Goal: Information Seeking & Learning: Learn about a topic

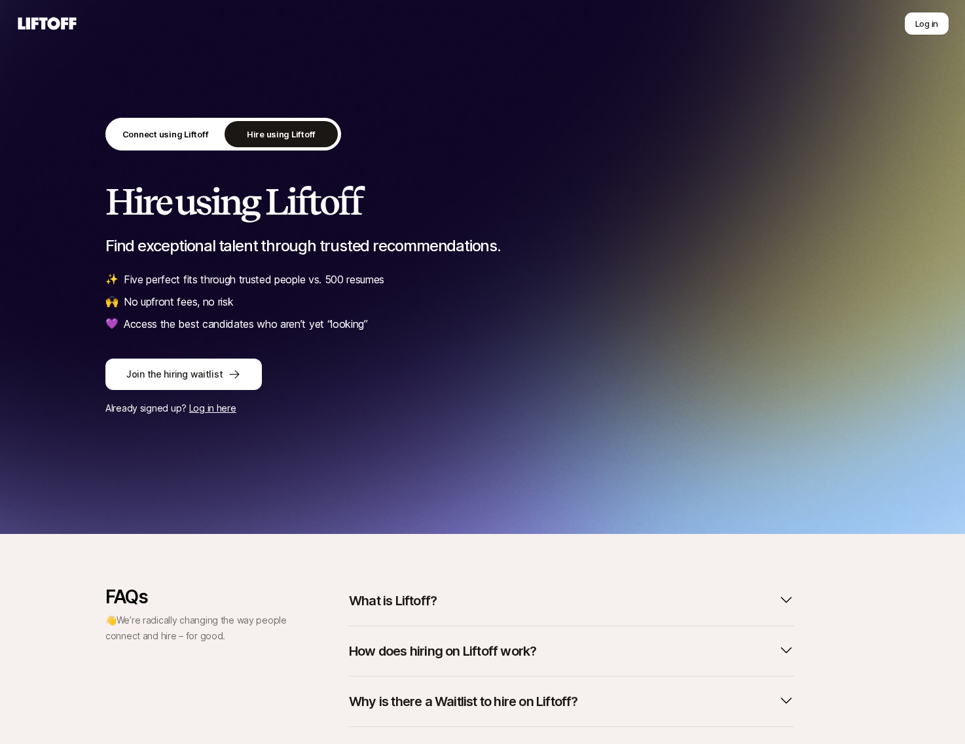
click at [403, 592] on p "What is Liftoff?" at bounding box center [393, 601] width 88 height 18
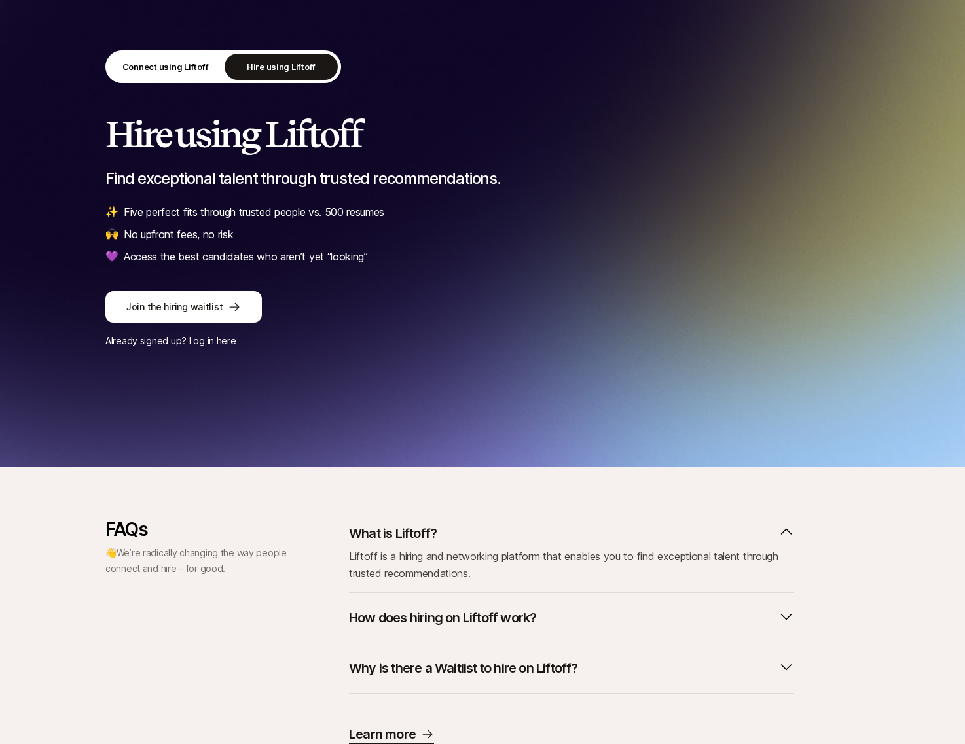
scroll to position [69, 0]
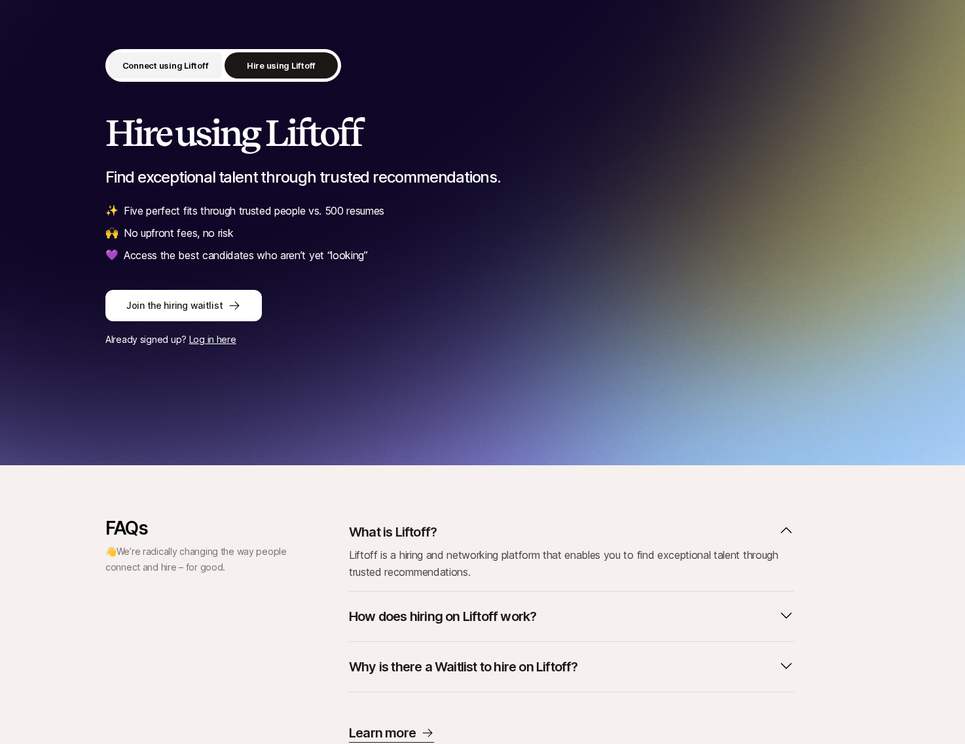
click at [167, 68] on p "Connect using Liftoff" at bounding box center [165, 65] width 86 height 13
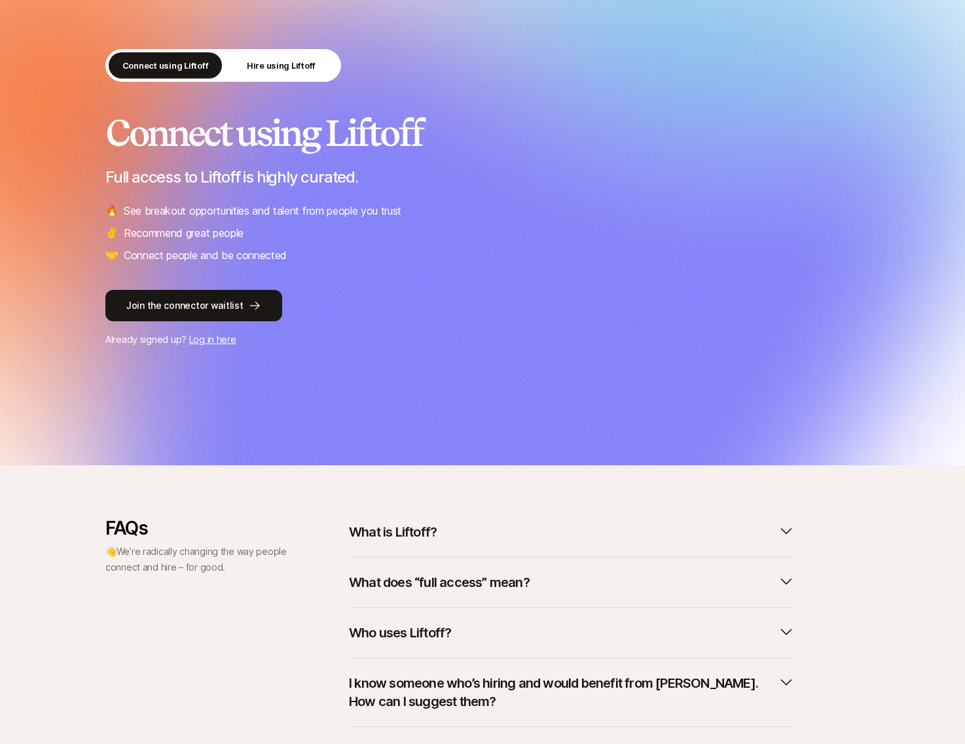
click at [457, 528] on button "What is Liftoff?" at bounding box center [571, 532] width 445 height 29
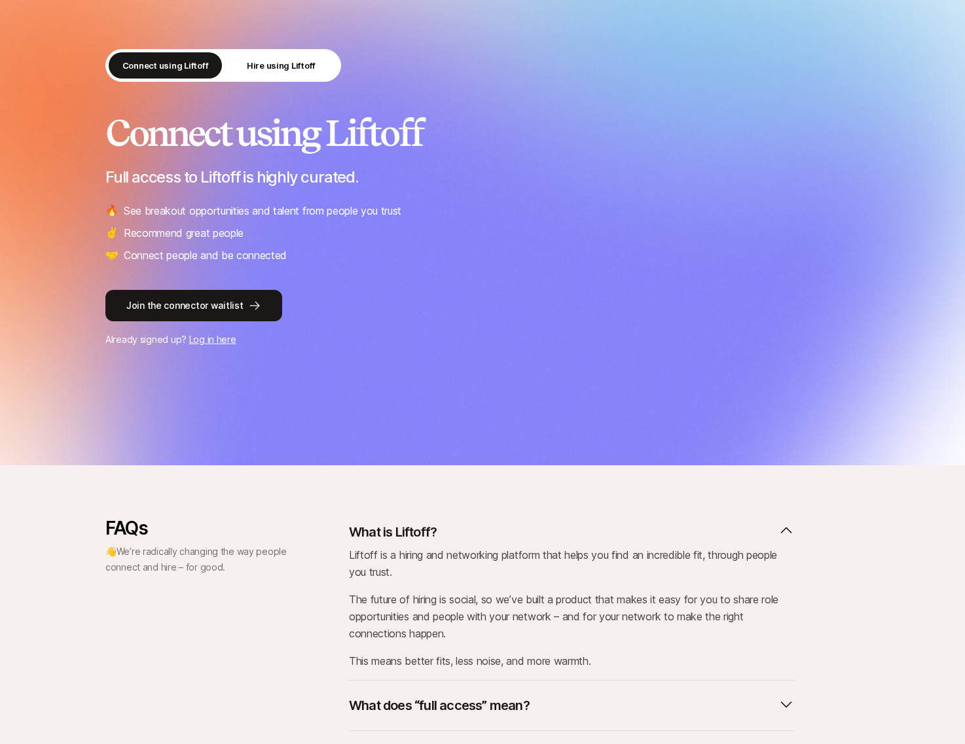
click at [248, 46] on div "Connect using Liftoff Hire using Liftoff Connect using Liftoff Full access to L…" at bounding box center [482, 198] width 965 height 534
click at [250, 56] on button "Hire using Liftoff" at bounding box center [281, 65] width 113 height 26
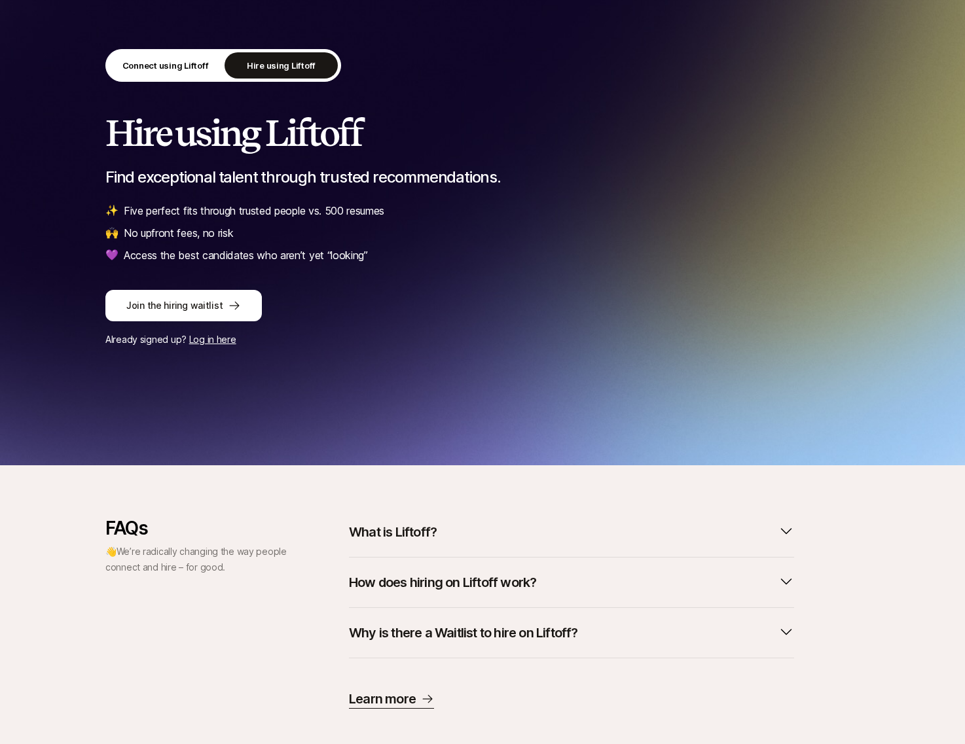
click at [547, 526] on button "What is Liftoff?" at bounding box center [571, 532] width 445 height 29
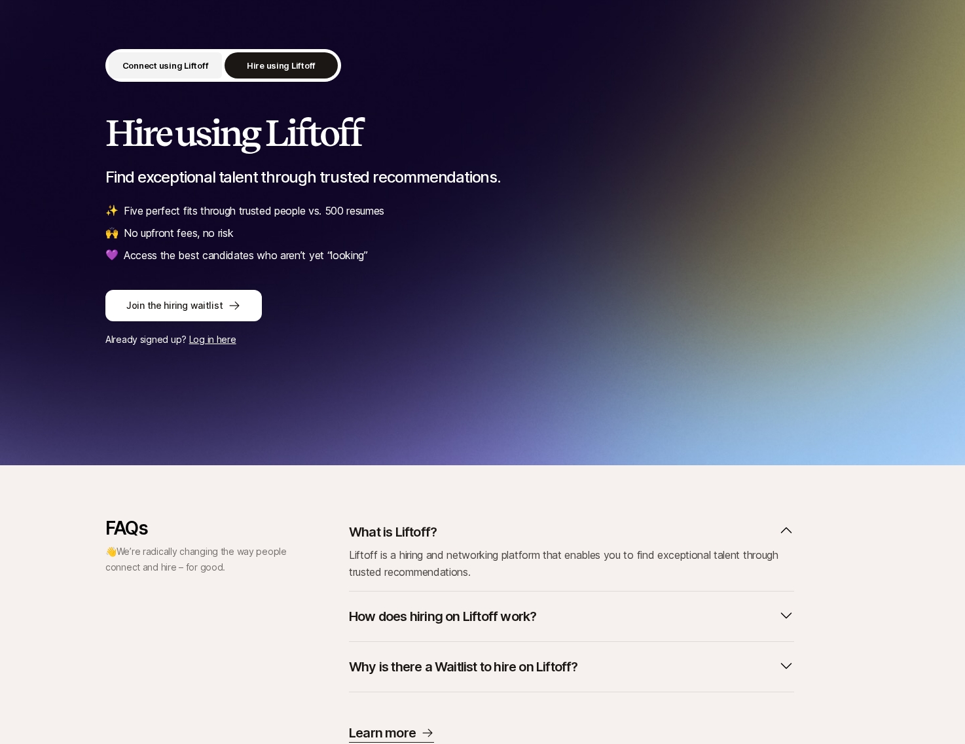
click at [152, 70] on p "Connect using Liftoff" at bounding box center [165, 65] width 86 height 13
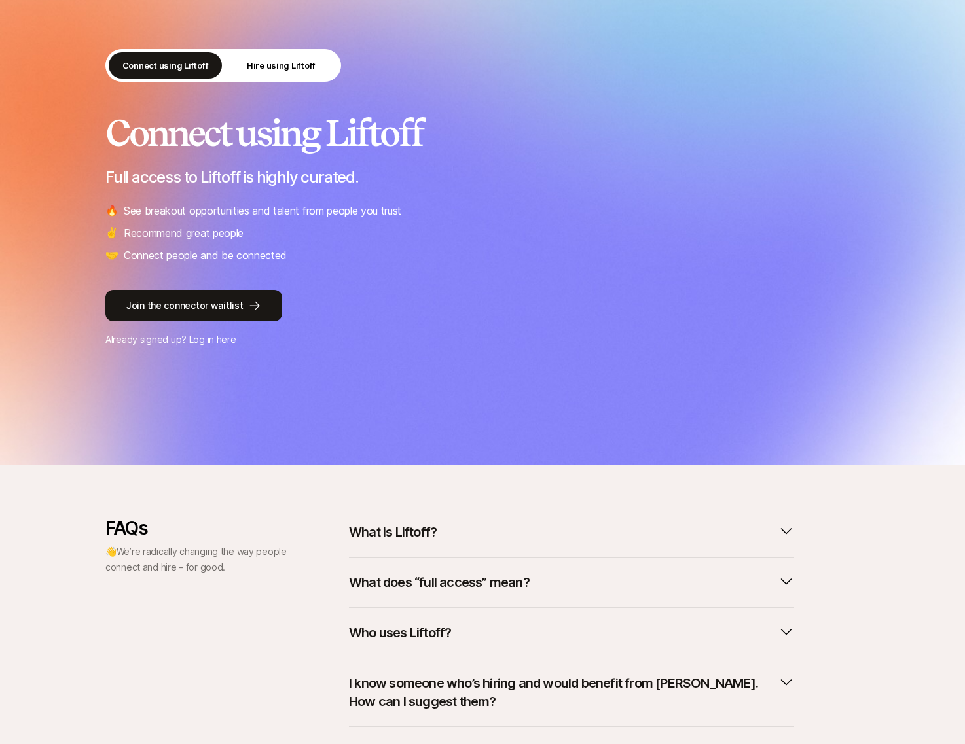
click at [467, 541] on button "What is Liftoff?" at bounding box center [571, 532] width 445 height 29
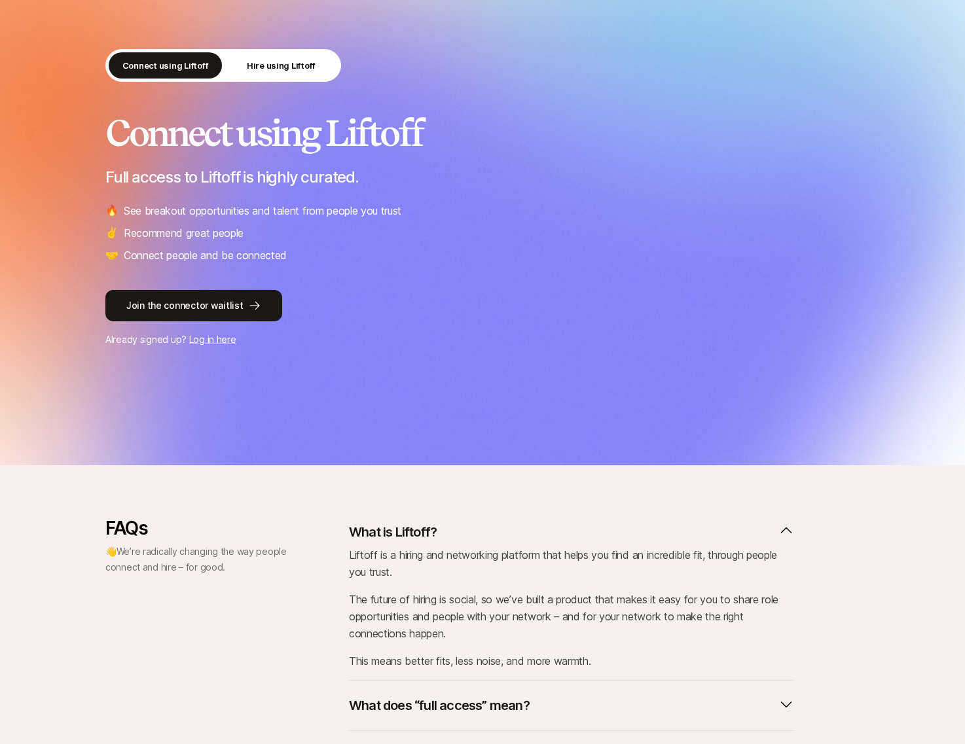
click at [782, 714] on button "What does “full access” mean?" at bounding box center [571, 705] width 445 height 29
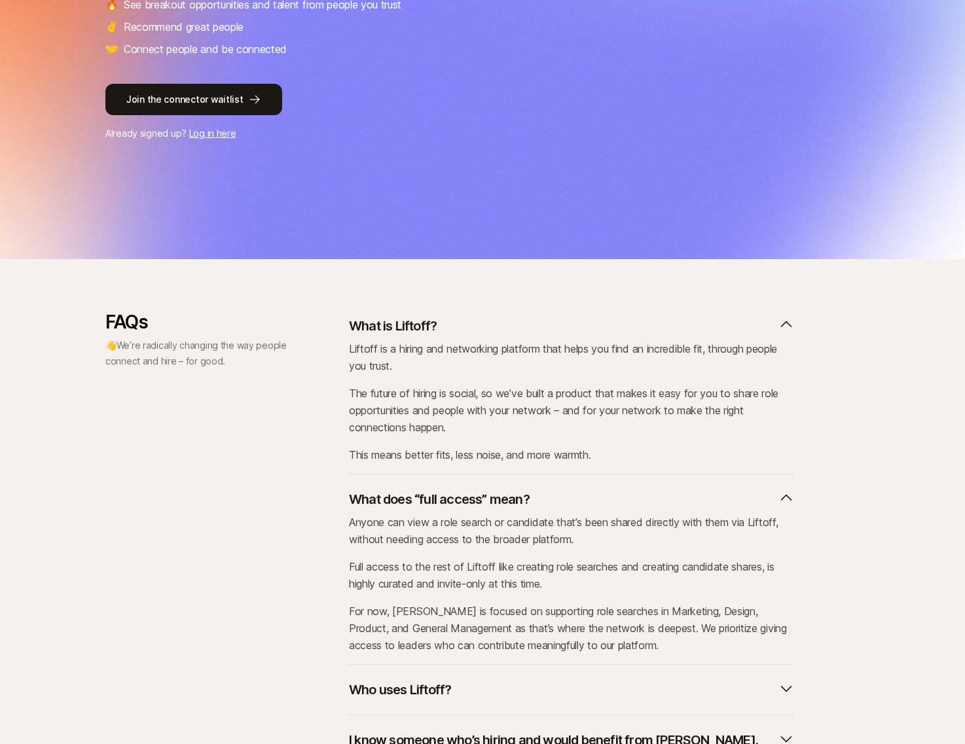
scroll to position [317, 0]
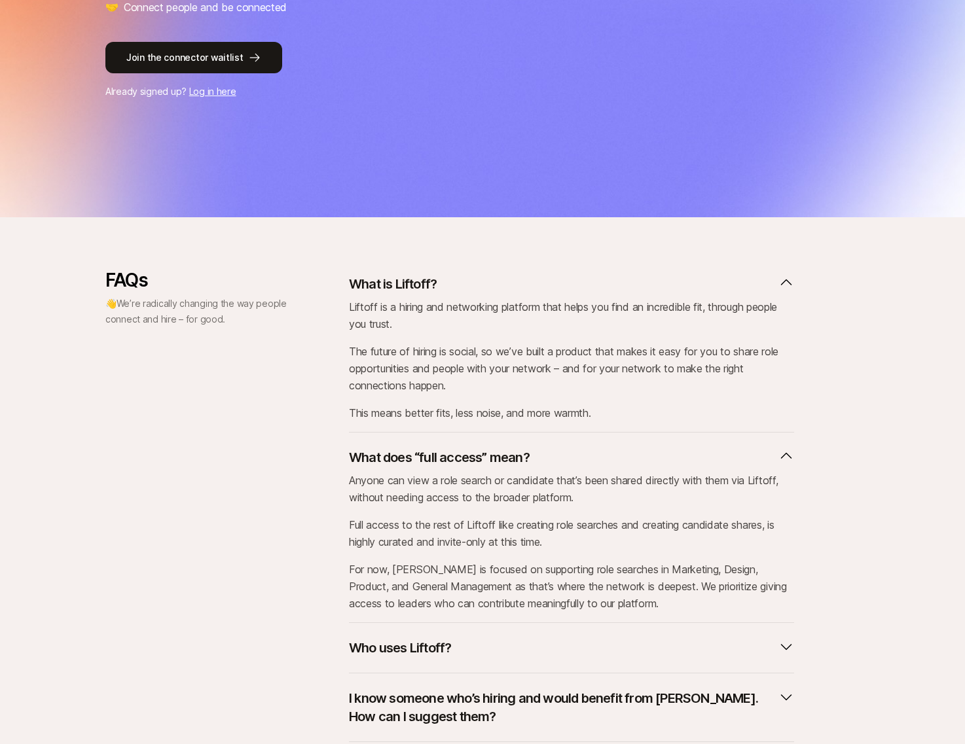
click at [396, 648] on p "Who uses Liftoff?" at bounding box center [400, 648] width 102 height 18
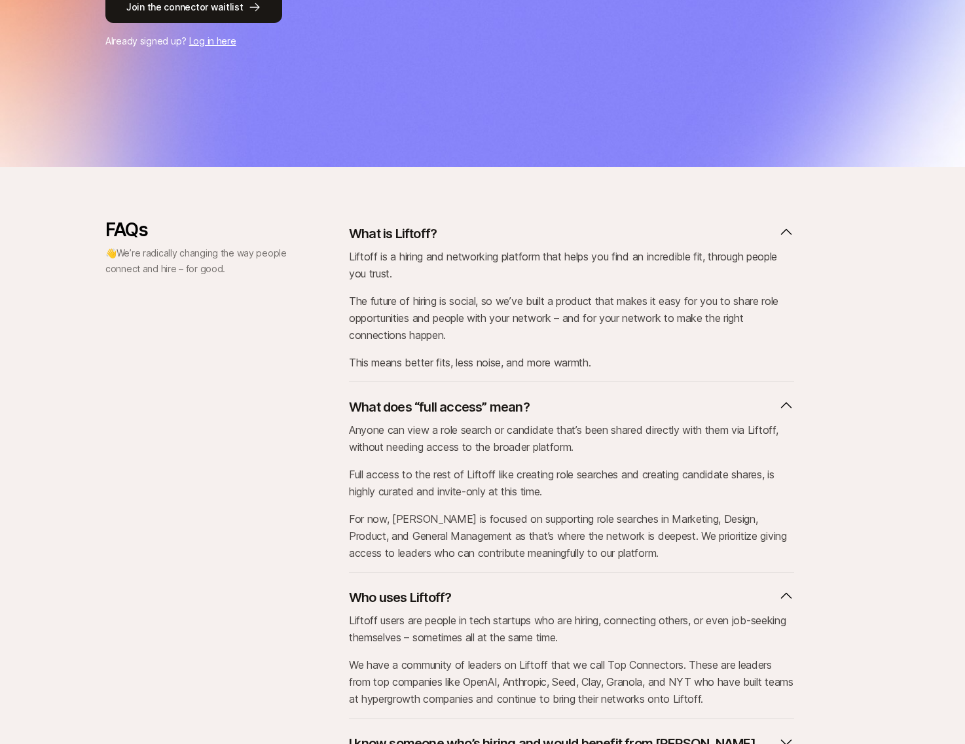
scroll to position [0, 0]
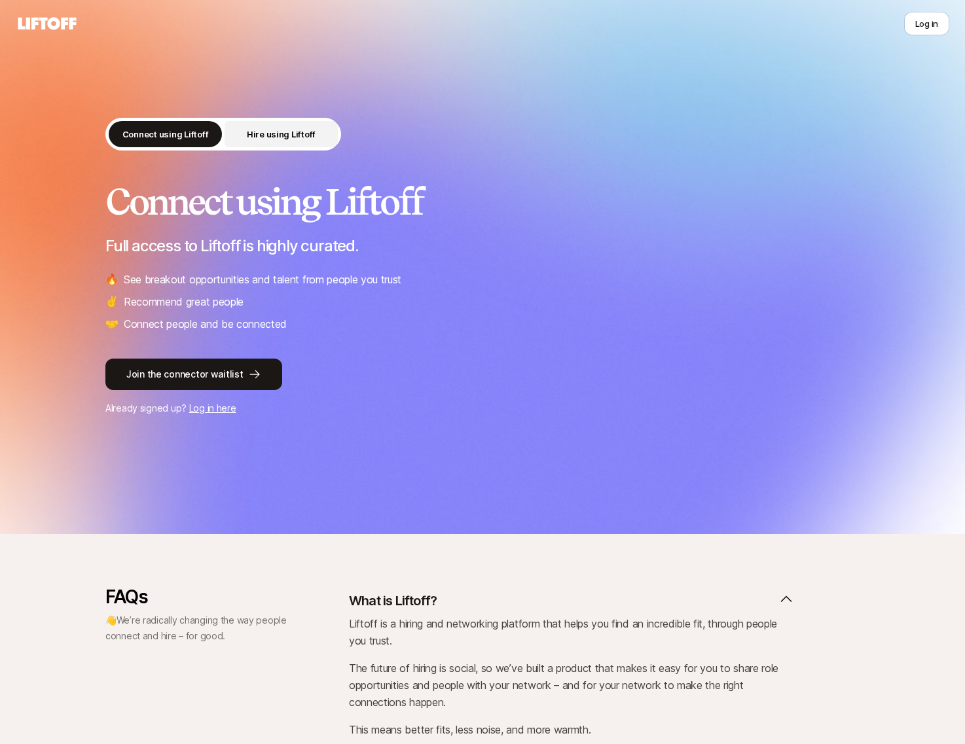
click at [275, 124] on button "Hire using Liftoff" at bounding box center [281, 134] width 113 height 26
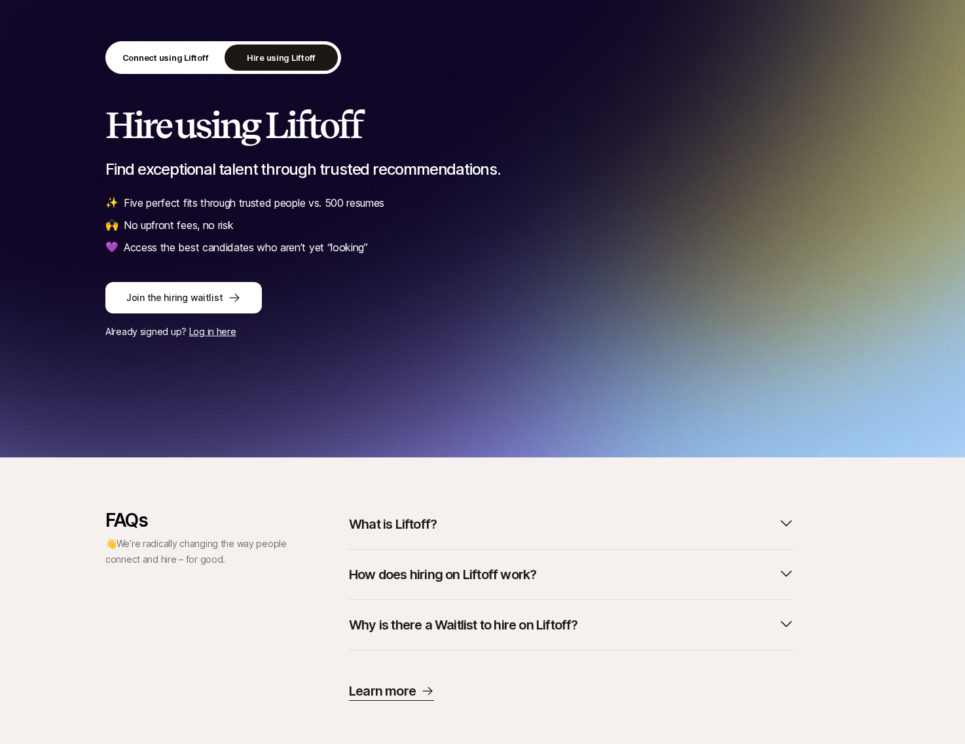
scroll to position [76, 0]
click at [440, 579] on p "How does hiring on Liftoff work?" at bounding box center [442, 575] width 187 height 18
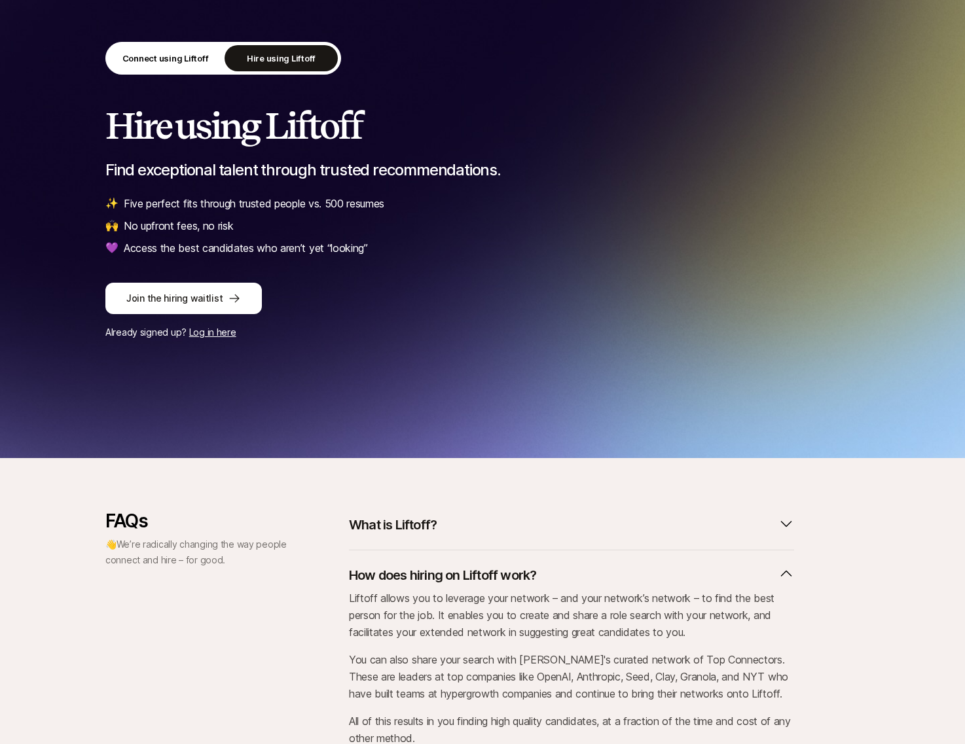
click at [440, 579] on p "How does hiring on Liftoff work?" at bounding box center [442, 575] width 187 height 18
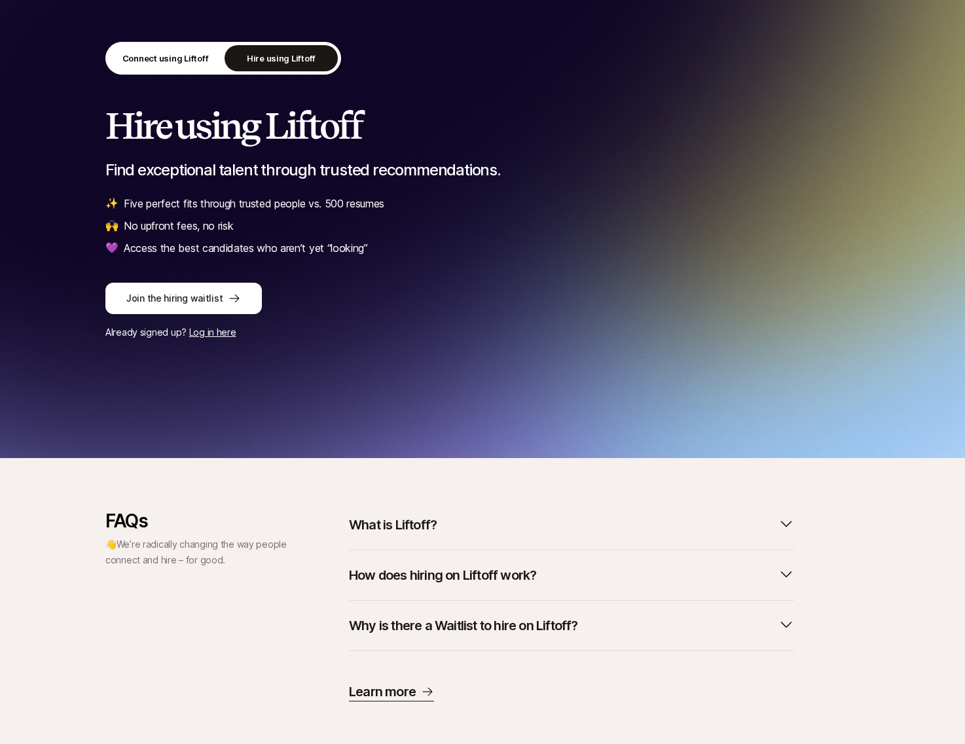
click at [384, 488] on div "FAQs 👋 We’re radically changing the way people connect and hire – for good. Wha…" at bounding box center [482, 606] width 965 height 296
click at [389, 527] on p "What is Liftoff?" at bounding box center [393, 525] width 88 height 18
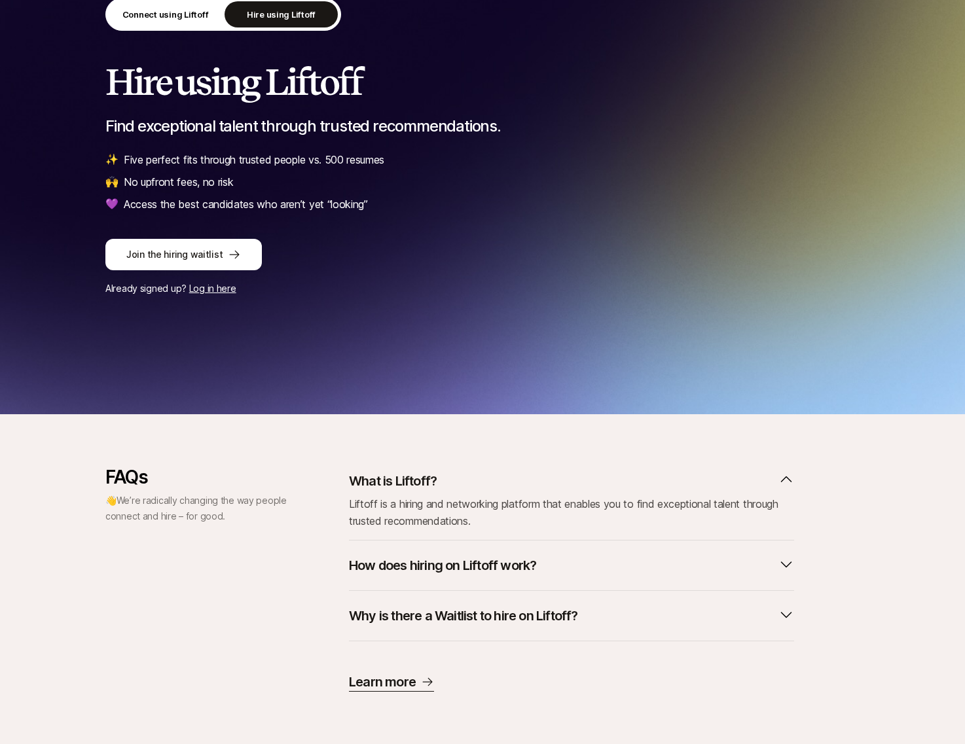
scroll to position [0, 0]
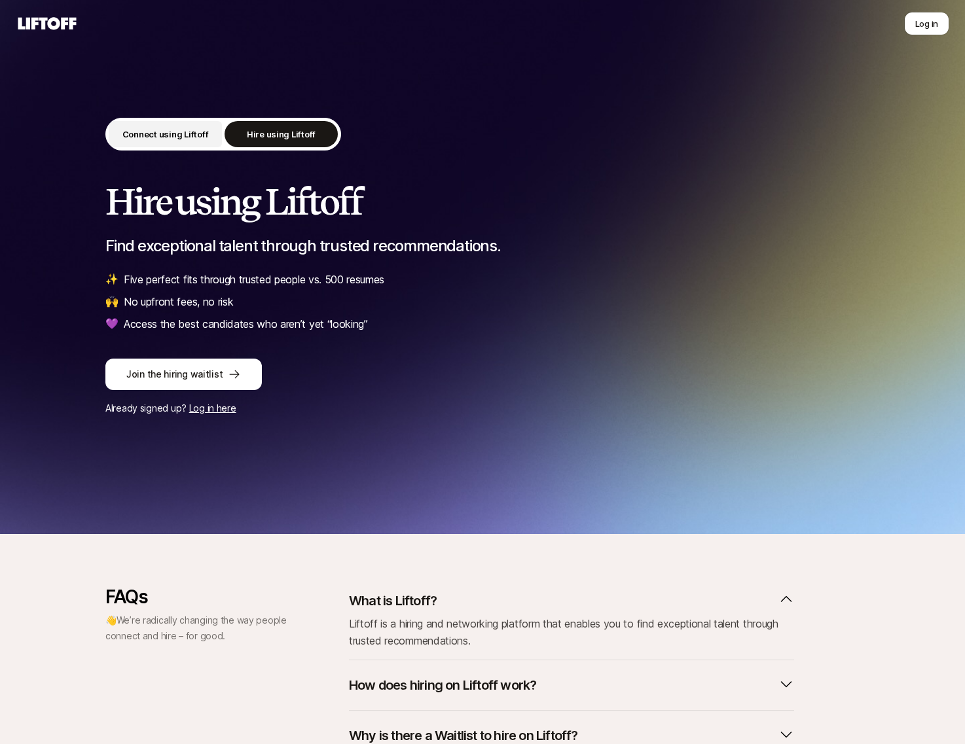
click at [182, 126] on button "Connect using Liftoff" at bounding box center [165, 134] width 113 height 26
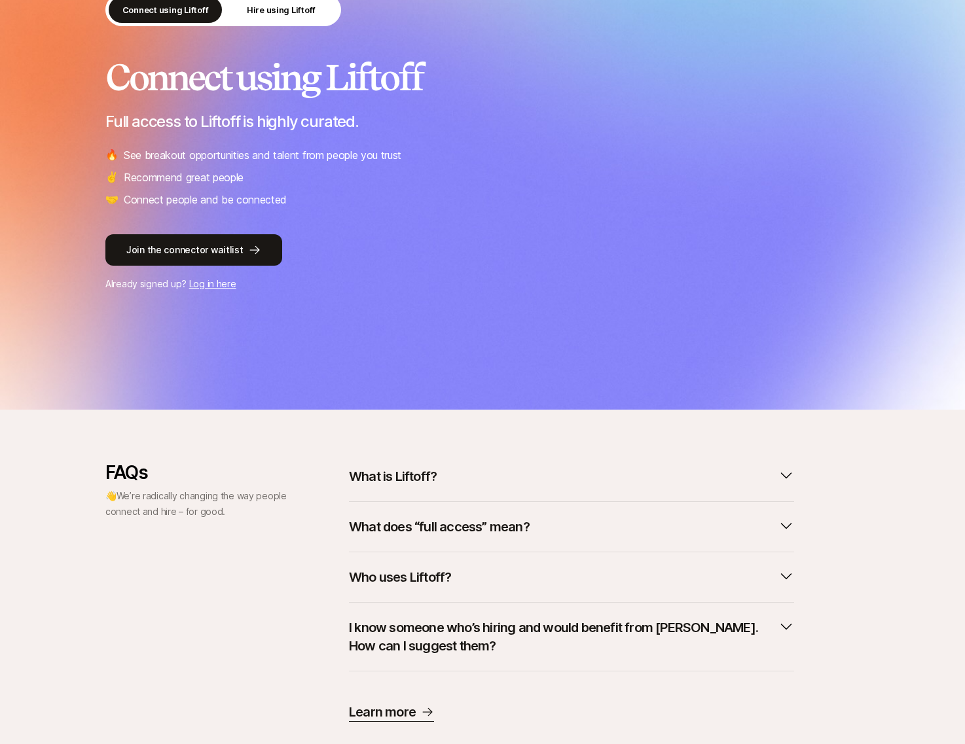
scroll to position [154, 0]
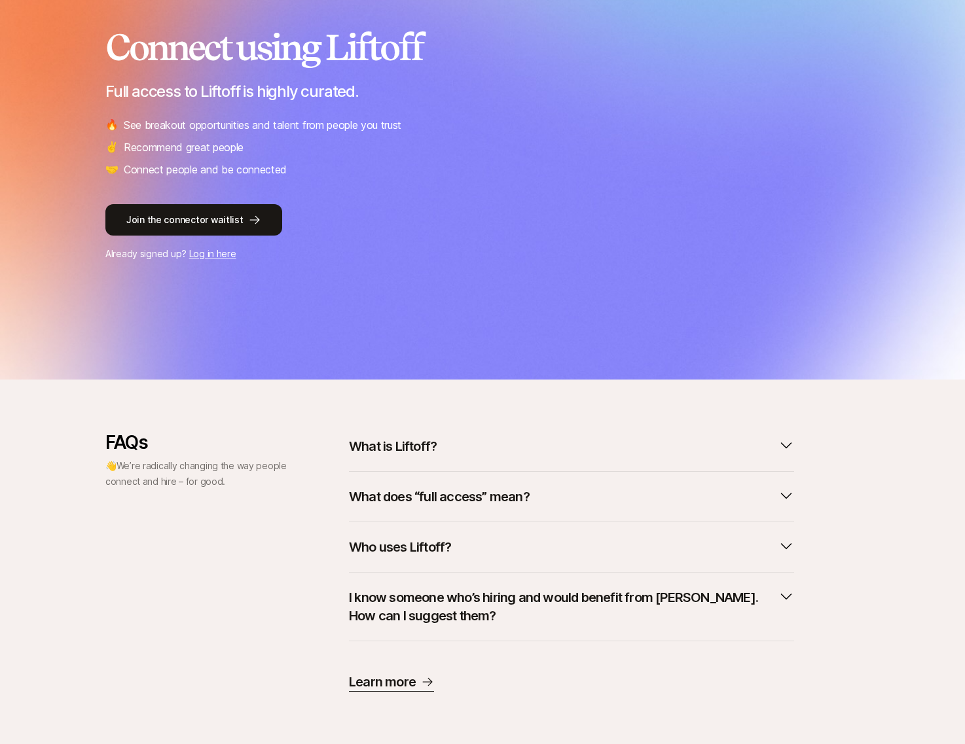
click at [442, 429] on div "FAQs 👋 We’re radically changing the way people connect and hire – for good. Wha…" at bounding box center [482, 562] width 965 height 365
click at [433, 448] on p "What is Liftoff?" at bounding box center [393, 446] width 88 height 18
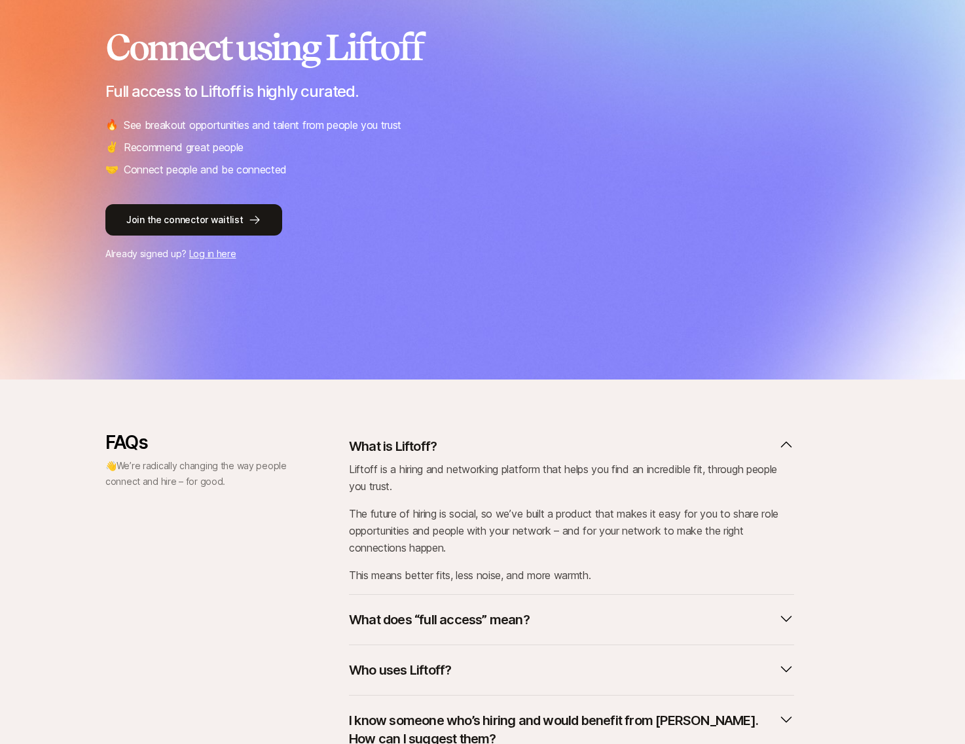
click at [412, 501] on div "Liftoff is a hiring and networking platform that helps you find an incredible f…" at bounding box center [571, 522] width 445 height 123
click at [349, 466] on p "Liftoff is a hiring and networking platform that helps you find an incredible f…" at bounding box center [571, 478] width 445 height 34
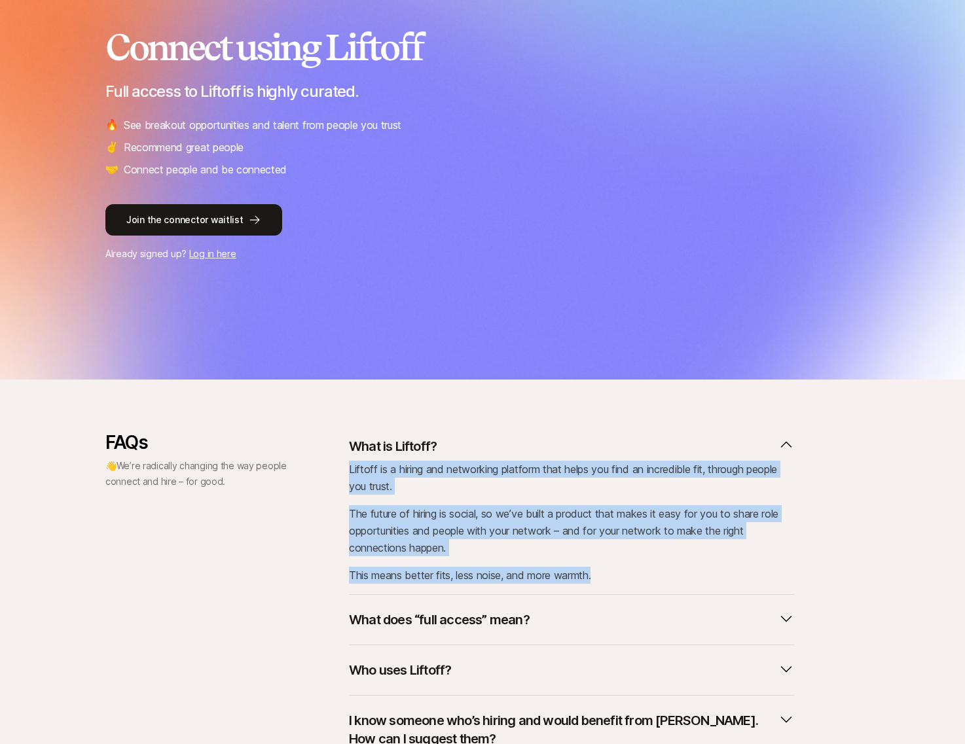
drag, startPoint x: 350, startPoint y: 467, endPoint x: 647, endPoint y: 587, distance: 320.4
click at [647, 587] on div "What is Liftoff? Liftoff is a hiring and networking platform that helps you fin…" at bounding box center [571, 513] width 445 height 163
copy div "Liftoff is a hiring and networking platform that helps you find an incredible f…"
click at [665, 495] on div "Liftoff is a hiring and networking platform that helps you find an incredible f…" at bounding box center [571, 522] width 445 height 123
drag, startPoint x: 640, startPoint y: 579, endPoint x: 340, endPoint y: 431, distance: 334.3
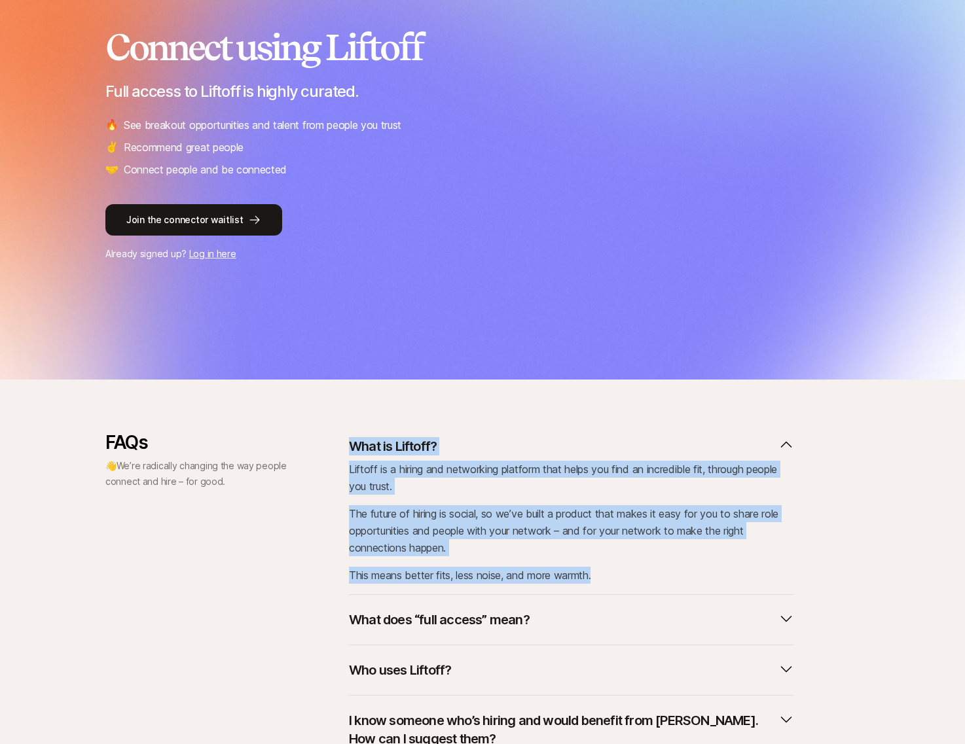
click at [340, 432] on div "FAQs 👋 We’re radically changing the way people connect and hire – for good. Wha…" at bounding box center [482, 623] width 754 height 383
copy div "What is Liftoff? Liftoff is a hiring and networking platform that helps you fin…"
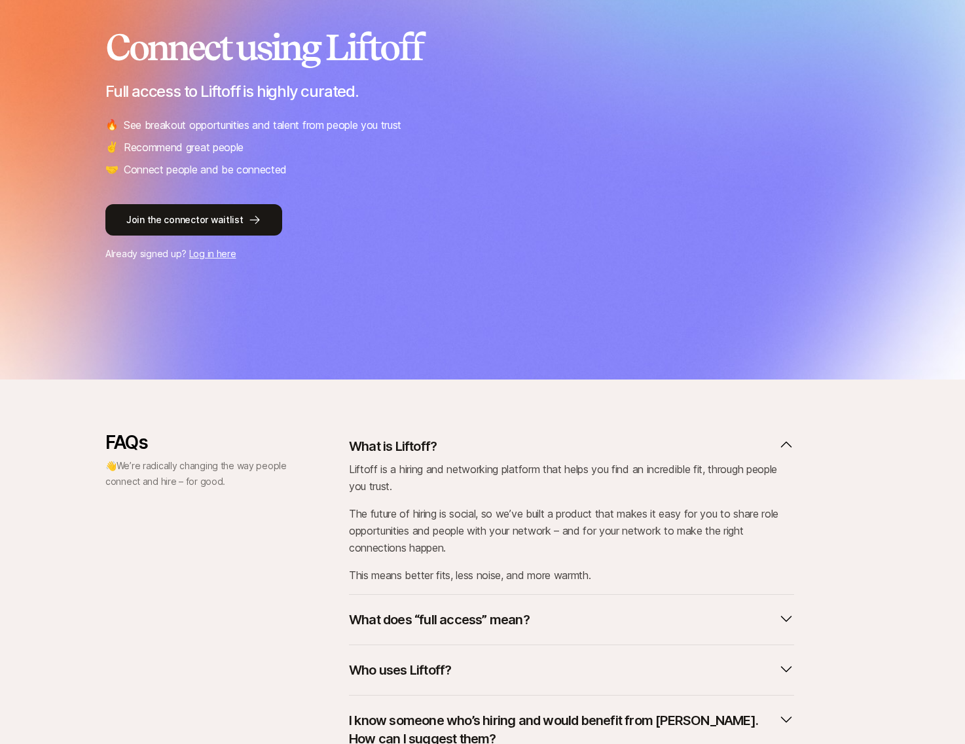
click at [363, 524] on p "The future of hiring is social, so we’ve built a product that makes it easy for…" at bounding box center [571, 530] width 445 height 51
